Goal: Find specific page/section: Find specific page/section

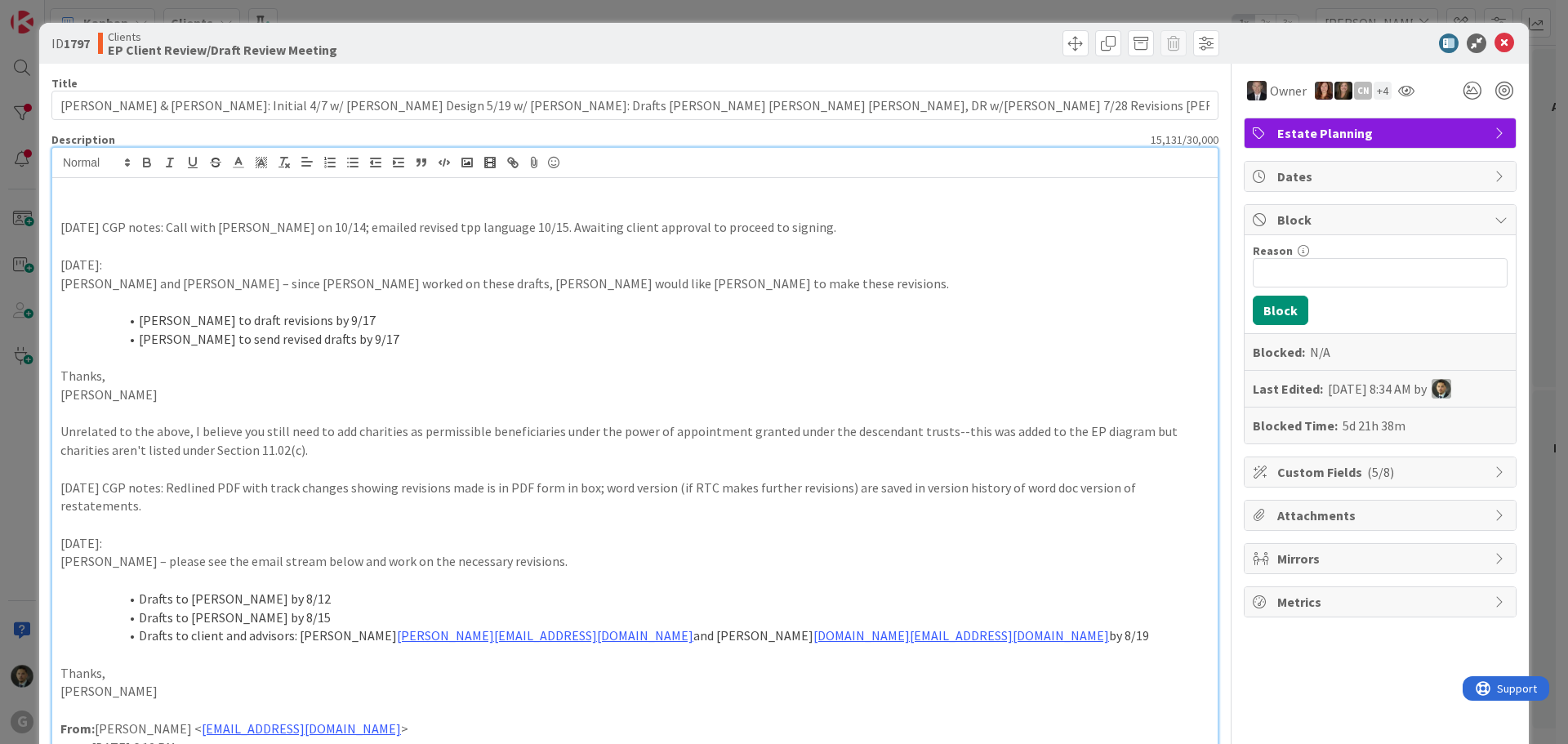
click at [973, 11] on div "ID 1797 Clients EP Client Review/Draft Review Meeting Title 126 / 128 [PERSON_N…" at bounding box center [784, 372] width 1568 height 744
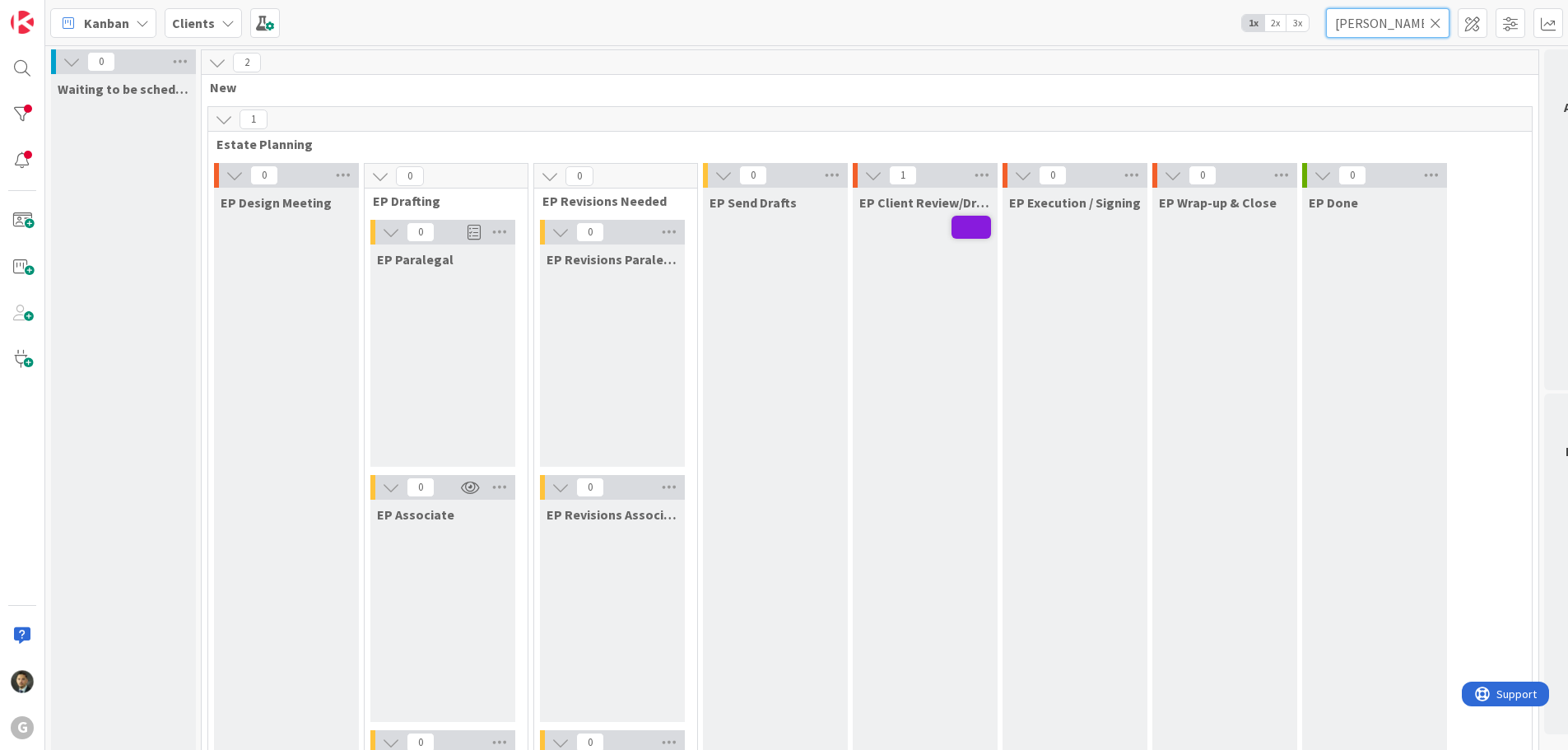
drag, startPoint x: 1407, startPoint y: 31, endPoint x: 1286, endPoint y: 34, distance: 121.0
click at [1286, 34] on div "Kanban Clients 1x 2x 3x [PERSON_NAME]" at bounding box center [807, 22] width 1522 height 46
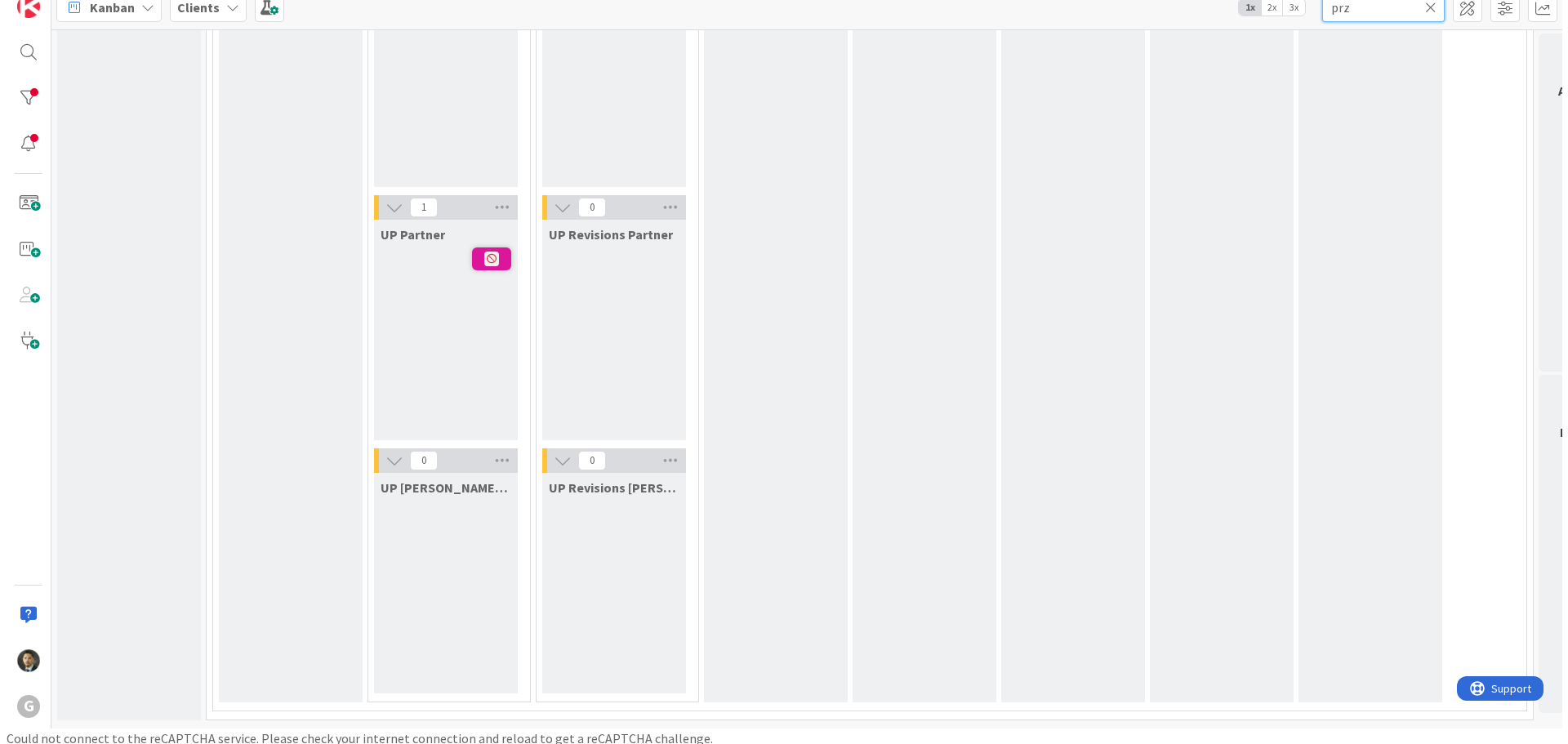
scroll to position [19, 0]
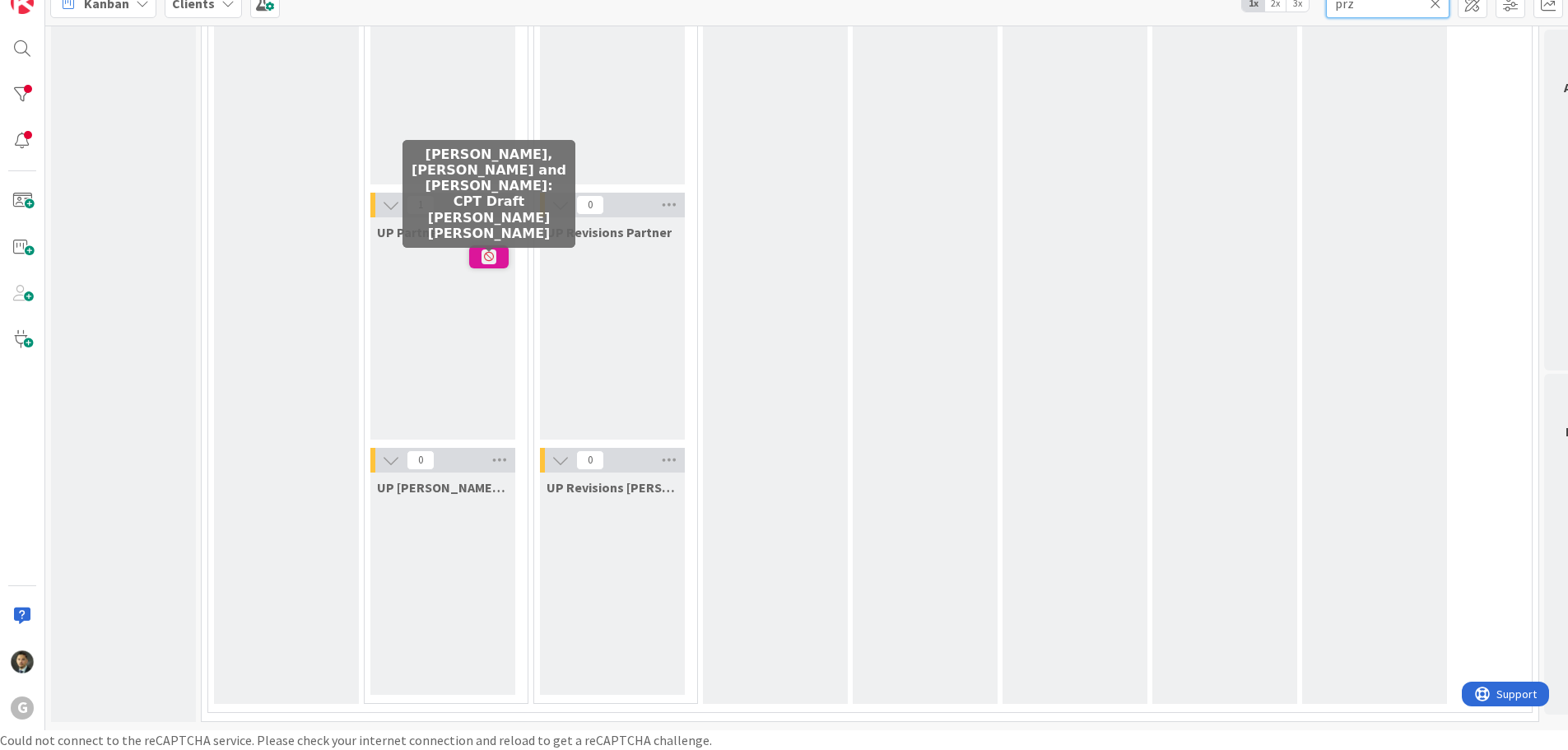
type input "prz"
click at [499, 249] on span at bounding box center [488, 257] width 40 height 23
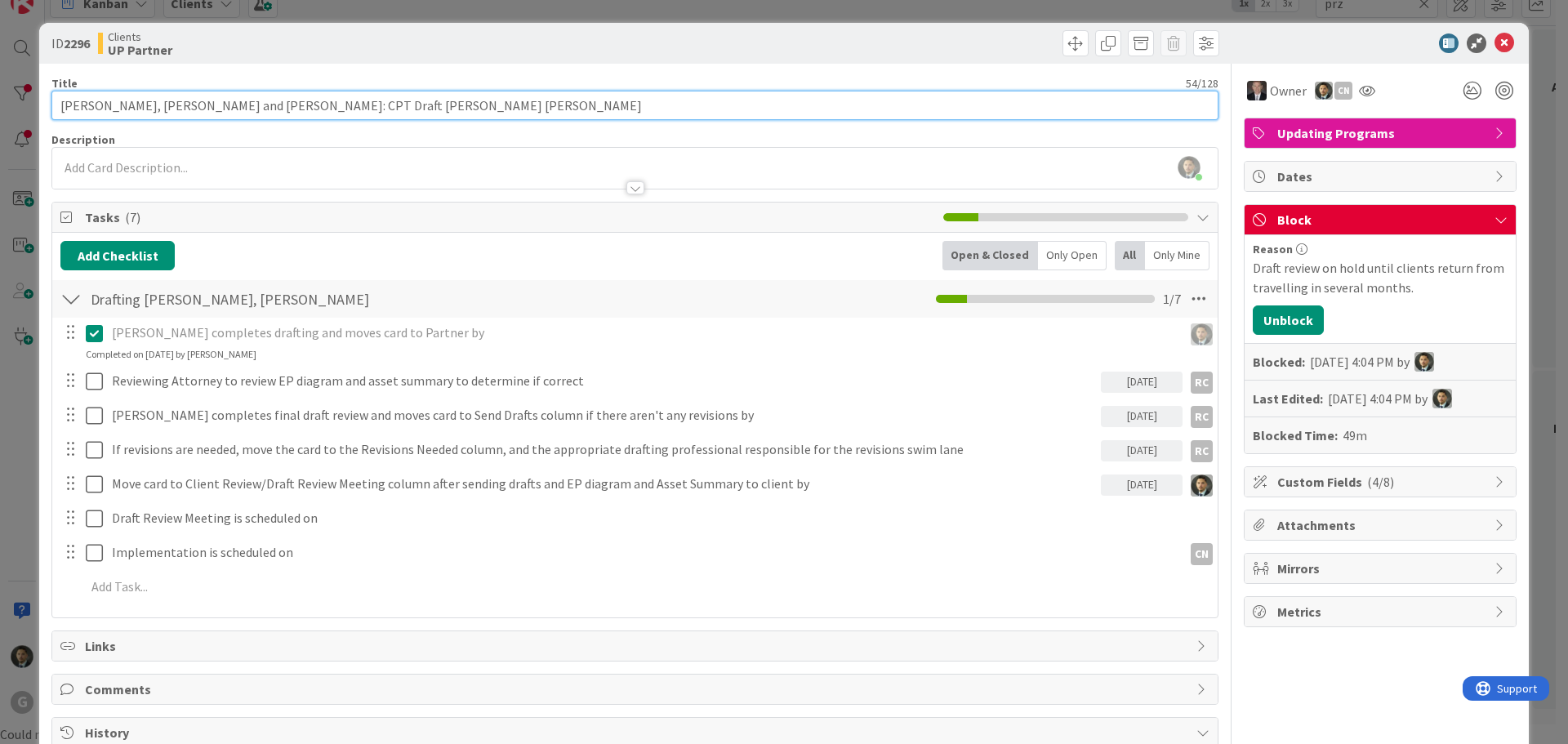
click at [83, 109] on input "[PERSON_NAME], [PERSON_NAME] and [PERSON_NAME]: CPT Draft [PERSON_NAME] [PERSON…" at bounding box center [634, 105] width 1167 height 30
type input "[PERSON_NAME] and [PERSON_NAME]: CPT Draft [PERSON_NAME] [PERSON_NAME]"
